Goal: Task Accomplishment & Management: Manage account settings

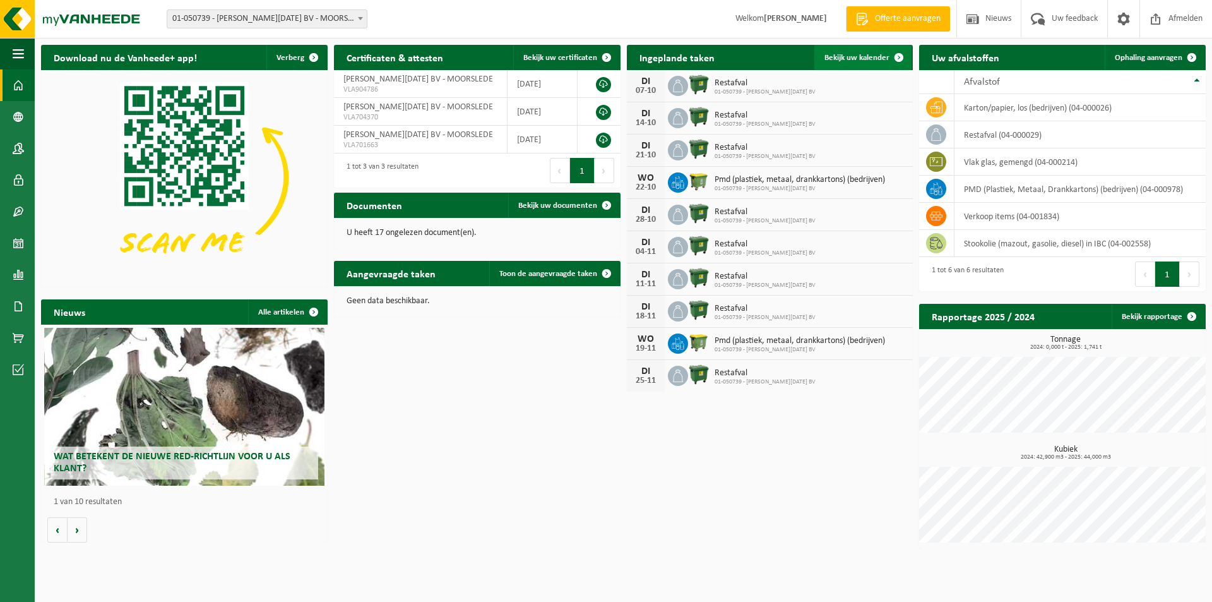
click at [871, 54] on span "Bekijk uw kalender" at bounding box center [856, 58] width 65 height 8
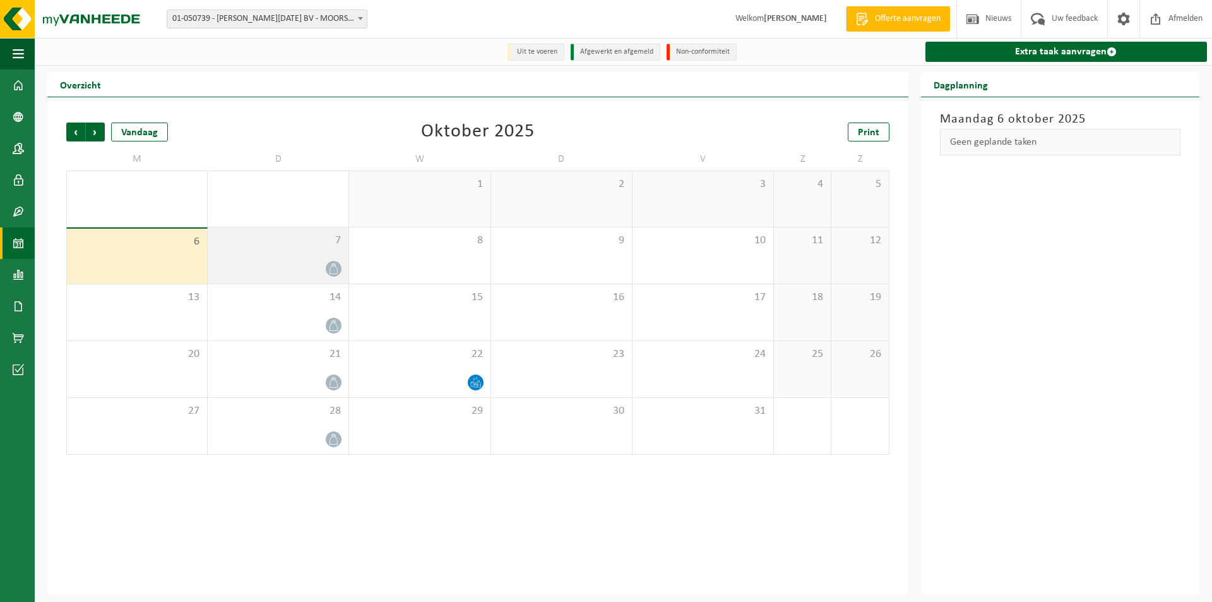
click at [311, 261] on div at bounding box center [278, 268] width 128 height 17
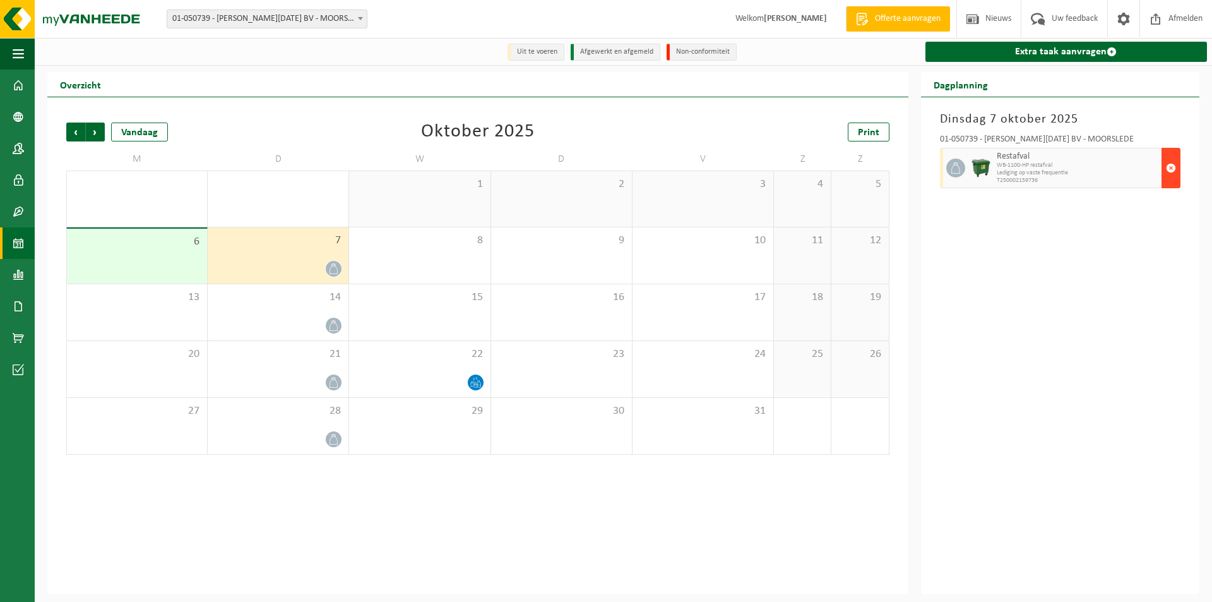
click at [1171, 167] on span "button" at bounding box center [1171, 167] width 10 height 25
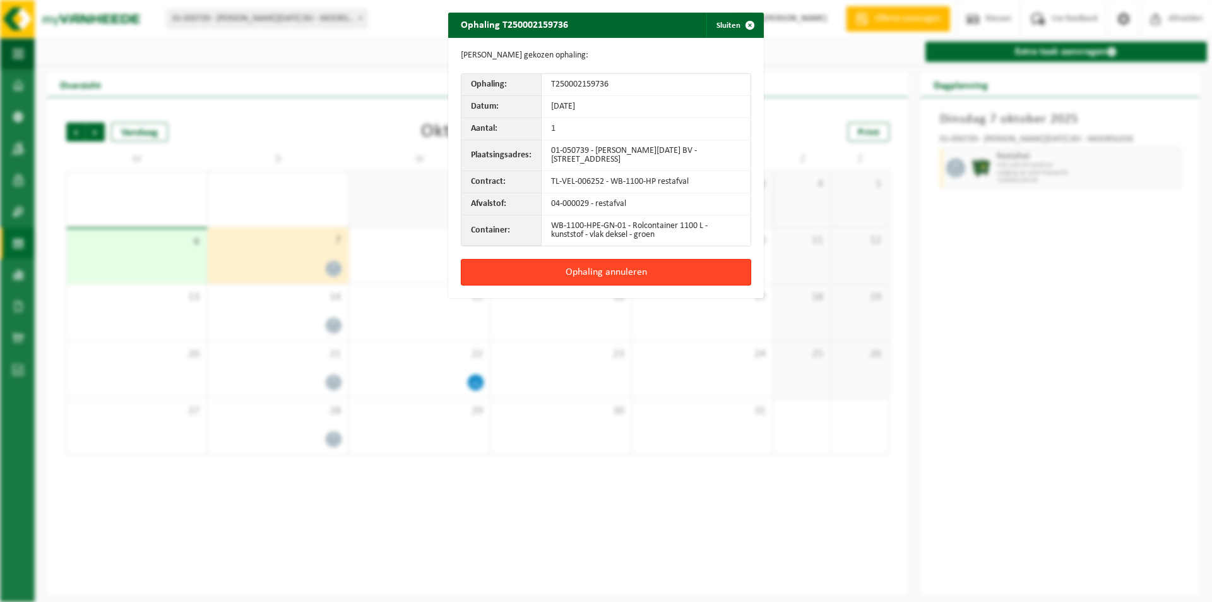
click at [573, 271] on button "Ophaling annuleren" at bounding box center [606, 272] width 290 height 27
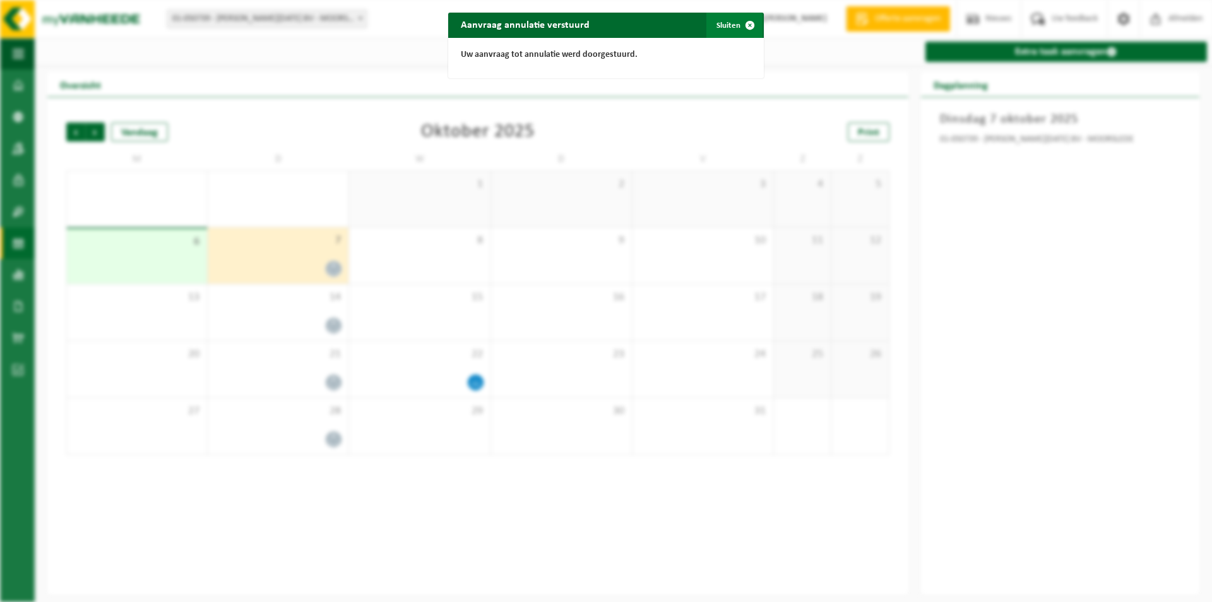
click at [722, 23] on button "Sluiten" at bounding box center [734, 25] width 56 height 25
